Goal: Task Accomplishment & Management: Manage account settings

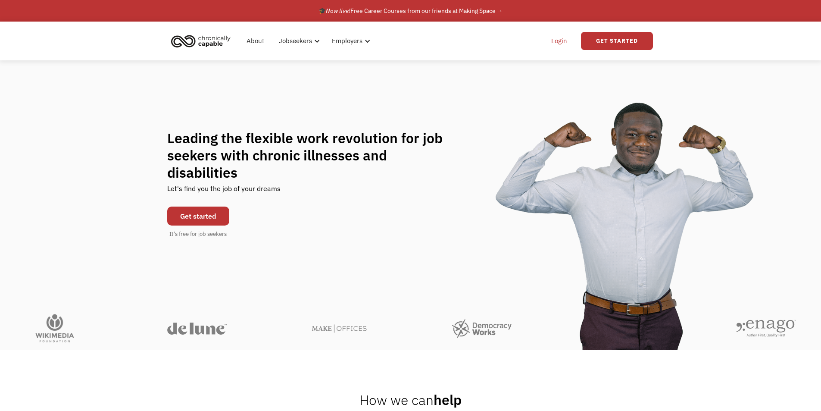
click at [552, 37] on link "Login" at bounding box center [559, 41] width 26 height 28
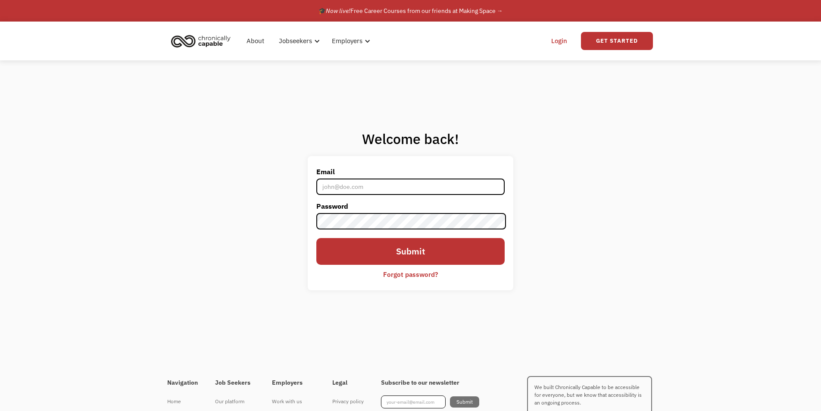
click at [385, 184] on input "Email" at bounding box center [410, 186] width 188 height 16
type input "[EMAIL_ADDRESS][DOMAIN_NAME]"
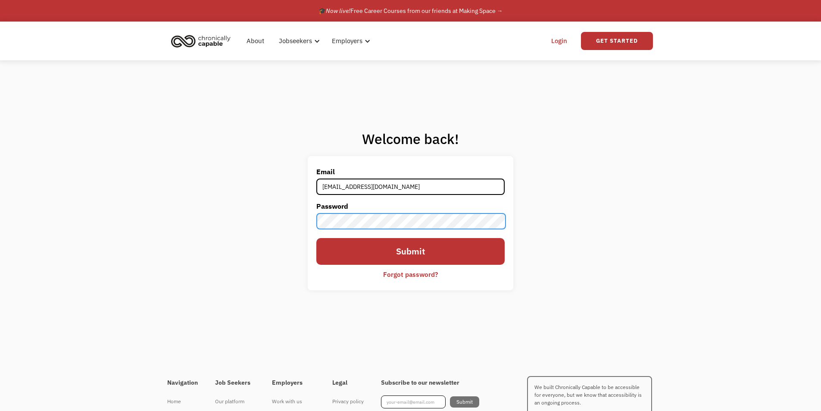
click at [316, 238] on input "Submit" at bounding box center [410, 251] width 188 height 27
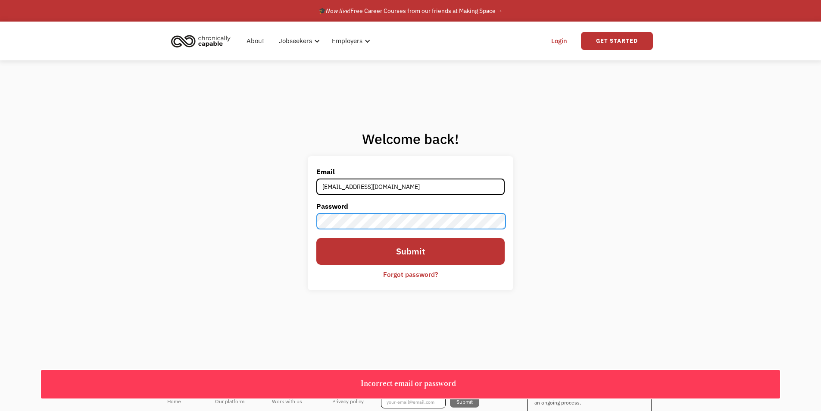
click at [316, 238] on input "Submit" at bounding box center [410, 251] width 188 height 27
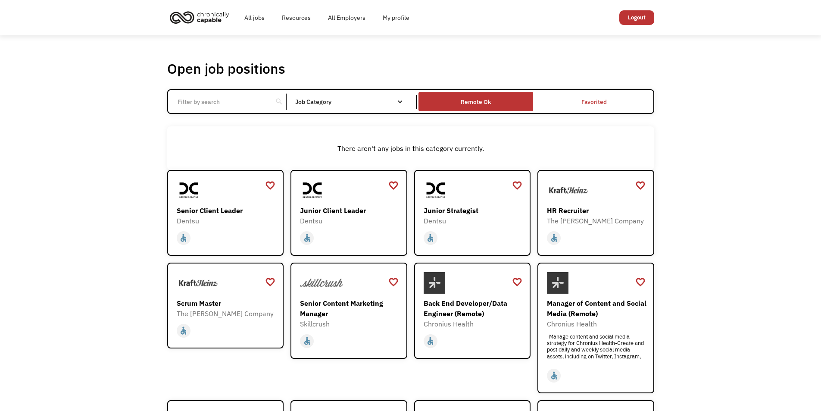
click at [483, 108] on div "Remote Ok" at bounding box center [475, 101] width 115 height 15
